Goal: Navigation & Orientation: Find specific page/section

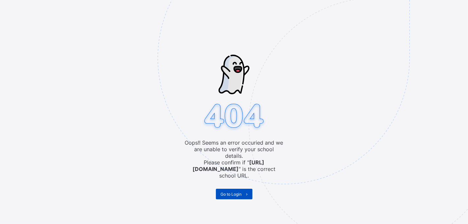
click at [234, 192] on span "Go to Login" at bounding box center [231, 194] width 21 height 5
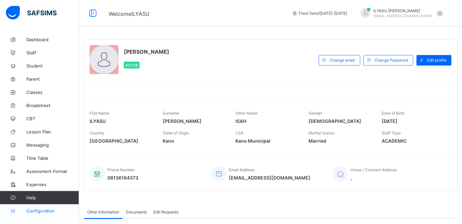
click at [37, 208] on span "Configuration" at bounding box center [52, 210] width 52 height 5
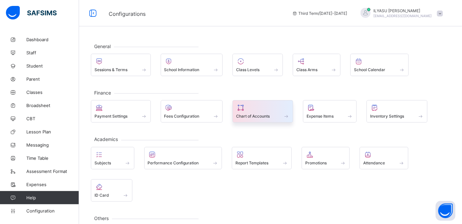
click at [261, 117] on span "Chart of Accounts" at bounding box center [253, 116] width 34 height 5
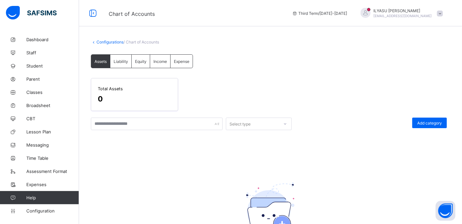
click at [101, 42] on link "Configurations" at bounding box center [110, 42] width 27 height 5
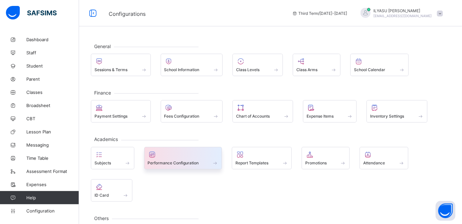
click at [210, 156] on div at bounding box center [183, 155] width 71 height 8
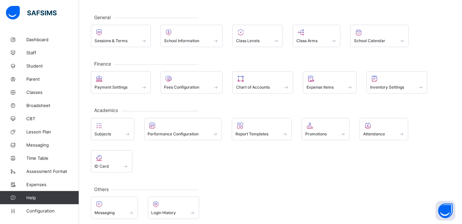
scroll to position [33, 0]
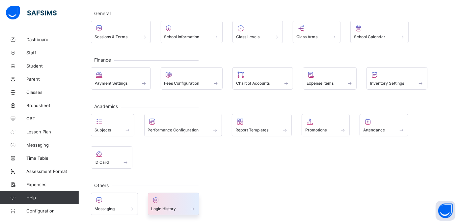
click at [172, 206] on span "Login History" at bounding box center [164, 208] width 25 height 5
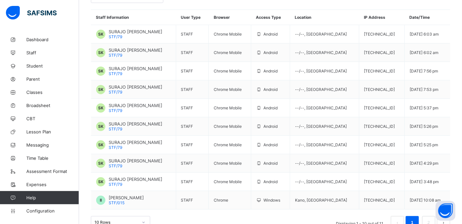
scroll to position [86, 0]
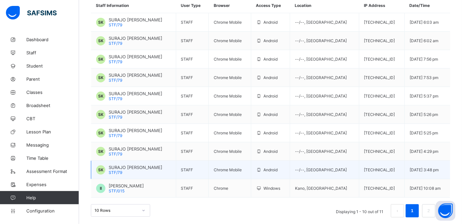
click at [249, 168] on td "Chrome Mobile" at bounding box center [230, 170] width 43 height 18
click at [142, 169] on div "SURAJO [PERSON_NAME] STF/79" at bounding box center [136, 170] width 54 height 10
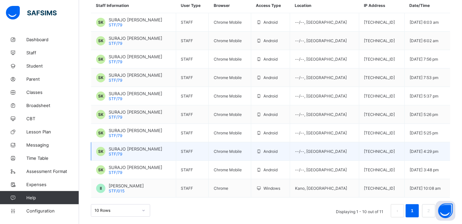
click at [147, 155] on td "SK SURAJO [PERSON_NAME] STF/79" at bounding box center [133, 151] width 85 height 18
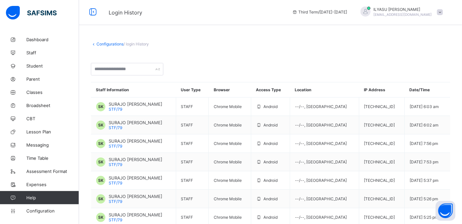
scroll to position [12, 0]
